Goal: Check status: Check status

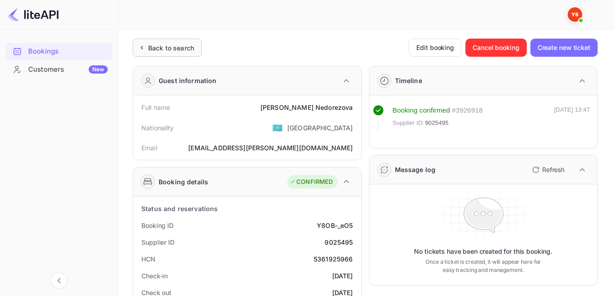
click at [171, 42] on div "Back to search" at bounding box center [167, 48] width 69 height 18
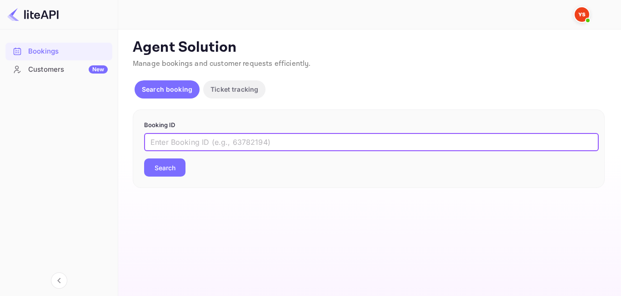
paste input "9101765"
type input "9101765"
click at [187, 170] on div "9101765 ​ Search" at bounding box center [368, 155] width 449 height 44
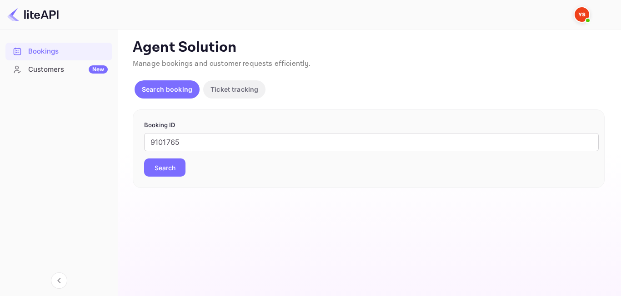
click at [181, 166] on button "Search" at bounding box center [164, 168] width 41 height 18
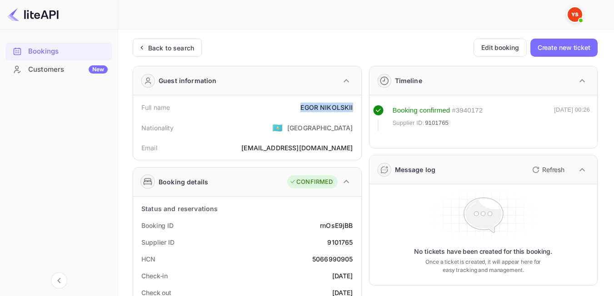
drag, startPoint x: 299, startPoint y: 110, endPoint x: 357, endPoint y: 111, distance: 58.2
click at [357, 111] on div "Full name [PERSON_NAME]" at bounding box center [247, 107] width 221 height 17
click at [277, 237] on div "Supplier ID 9101765" at bounding box center [247, 242] width 221 height 17
click at [172, 49] on div "Back to search" at bounding box center [171, 48] width 46 height 10
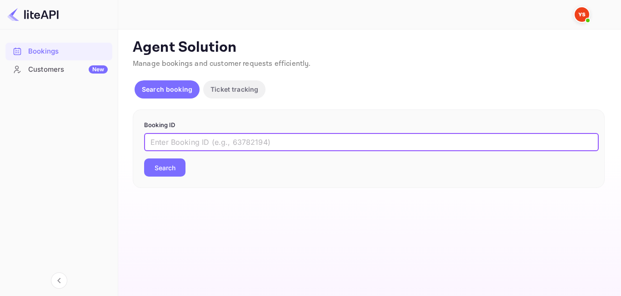
paste input "9215754"
click at [155, 148] on input "9215754" at bounding box center [371, 142] width 454 height 18
click at [153, 147] on input "9215754" at bounding box center [371, 142] width 454 height 18
type input "9215754"
click at [162, 169] on button "Search" at bounding box center [164, 168] width 41 height 18
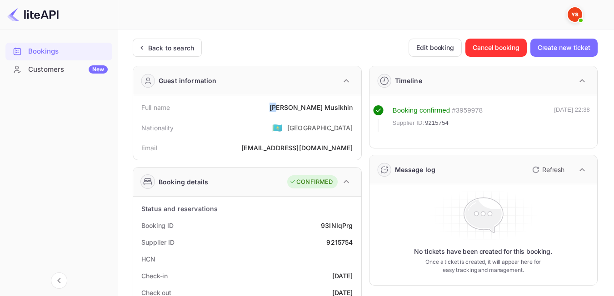
drag, startPoint x: 299, startPoint y: 108, endPoint x: 311, endPoint y: 108, distance: 11.8
click at [311, 108] on div "Full name [PERSON_NAME]" at bounding box center [247, 107] width 221 height 17
drag, startPoint x: 354, startPoint y: 108, endPoint x: 303, endPoint y: 107, distance: 50.9
click at [302, 107] on div "Full name [PERSON_NAME]" at bounding box center [247, 107] width 221 height 17
click at [247, 135] on div "Nationality 🇰🇿 [DEMOGRAPHIC_DATA]" at bounding box center [247, 128] width 221 height 24
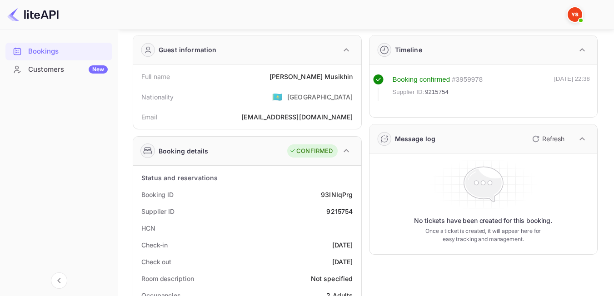
scroll to position [45, 0]
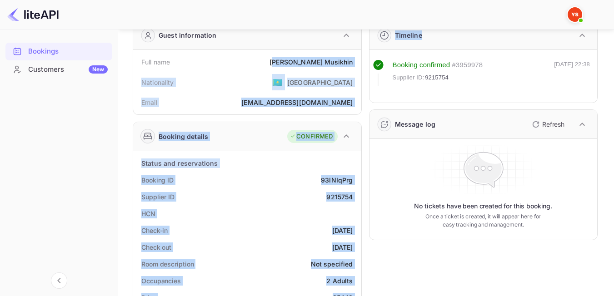
drag, startPoint x: 305, startPoint y: 64, endPoint x: 367, endPoint y: 60, distance: 61.9
click at [354, 58] on div "Full name [PERSON_NAME]" at bounding box center [247, 62] width 221 height 17
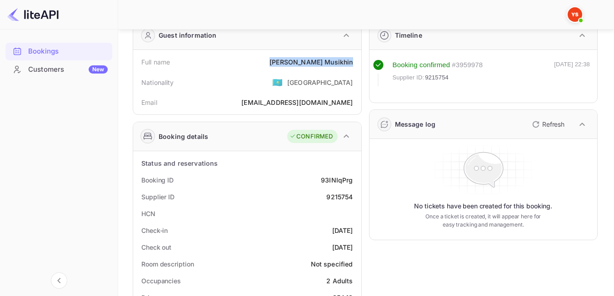
drag, startPoint x: 353, startPoint y: 63, endPoint x: 304, endPoint y: 57, distance: 49.4
click at [304, 57] on div "[PERSON_NAME]" at bounding box center [310, 62] width 83 height 10
copy div "[PERSON_NAME]"
